Goal: Obtain resource: Download file/media

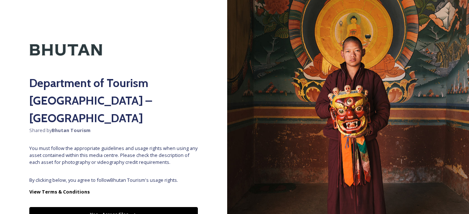
click at [104, 207] on button "Yes - Access Files" at bounding box center [113, 214] width 168 height 15
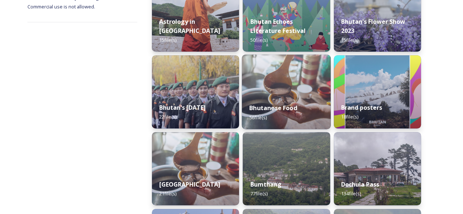
scroll to position [183, 0]
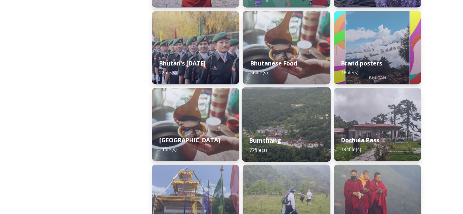
click at [283, 132] on div "Bumthang 77 file(s)" at bounding box center [286, 144] width 89 height 33
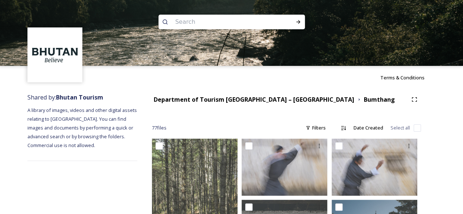
click at [213, 24] on input at bounding box center [222, 22] width 100 height 16
type input "THARPA"
click at [299, 23] on icon at bounding box center [298, 22] width 4 height 4
click at [295, 21] on icon at bounding box center [298, 22] width 6 height 6
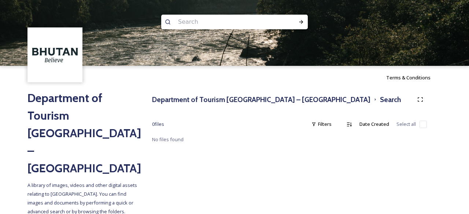
click at [200, 23] on input at bounding box center [224, 22] width 100 height 16
